Goal: Find specific page/section: Find specific page/section

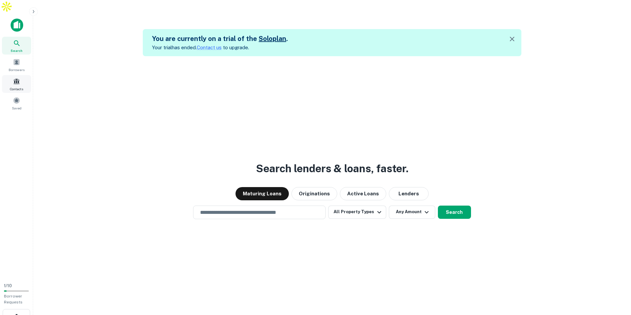
click at [16, 78] on span at bounding box center [16, 81] width 7 height 7
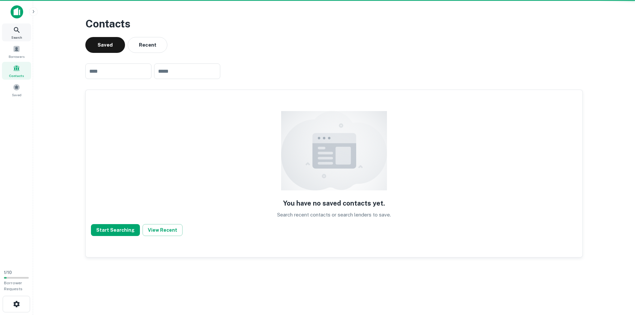
click at [11, 32] on div "Search" at bounding box center [16, 33] width 29 height 18
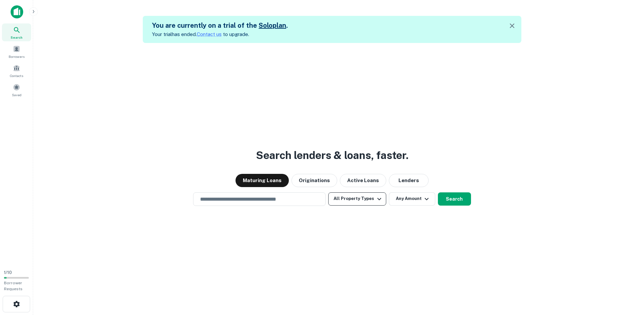
click at [350, 201] on button "All Property Types" at bounding box center [357, 199] width 58 height 13
